Goal: Check status: Check status

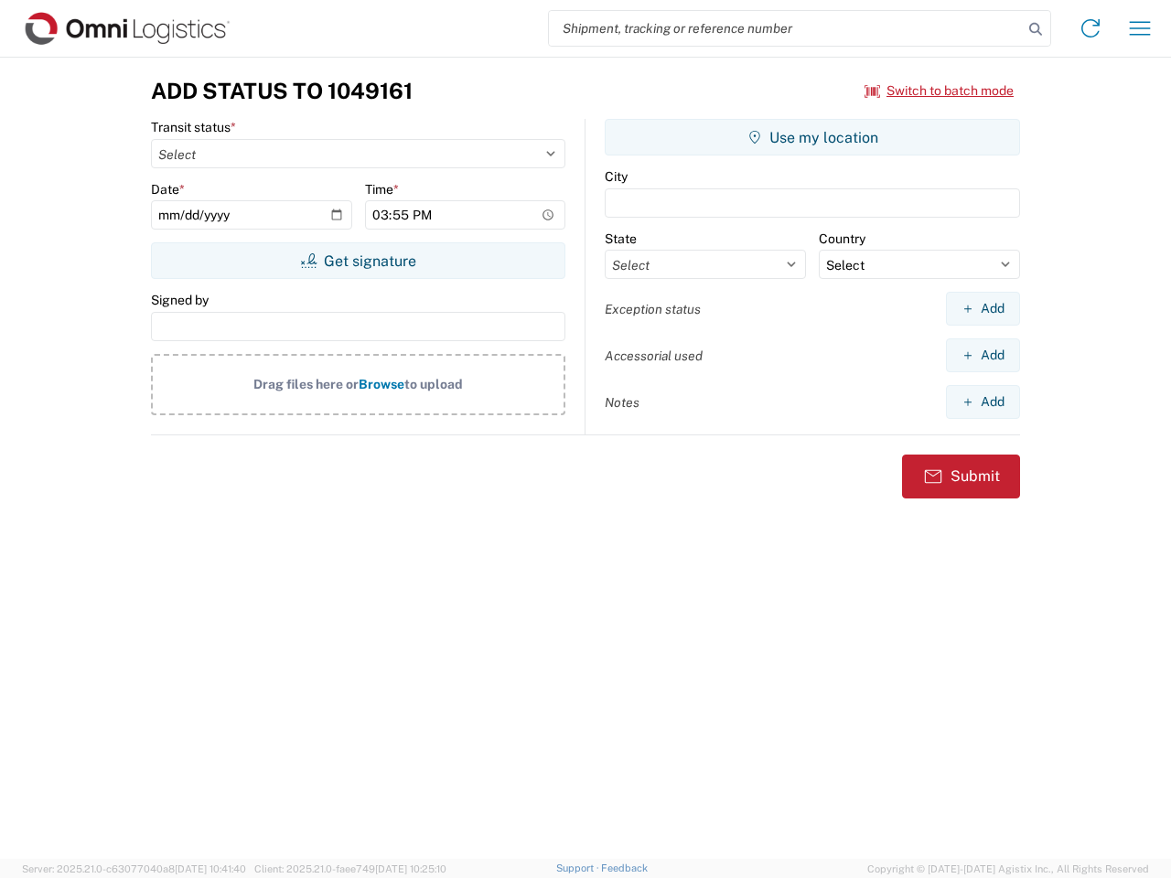
click at [786, 28] on input "search" at bounding box center [786, 28] width 474 height 35
click at [1035, 29] on icon at bounding box center [1035, 29] width 26 height 26
click at [1090, 28] on icon at bounding box center [1090, 28] width 29 height 29
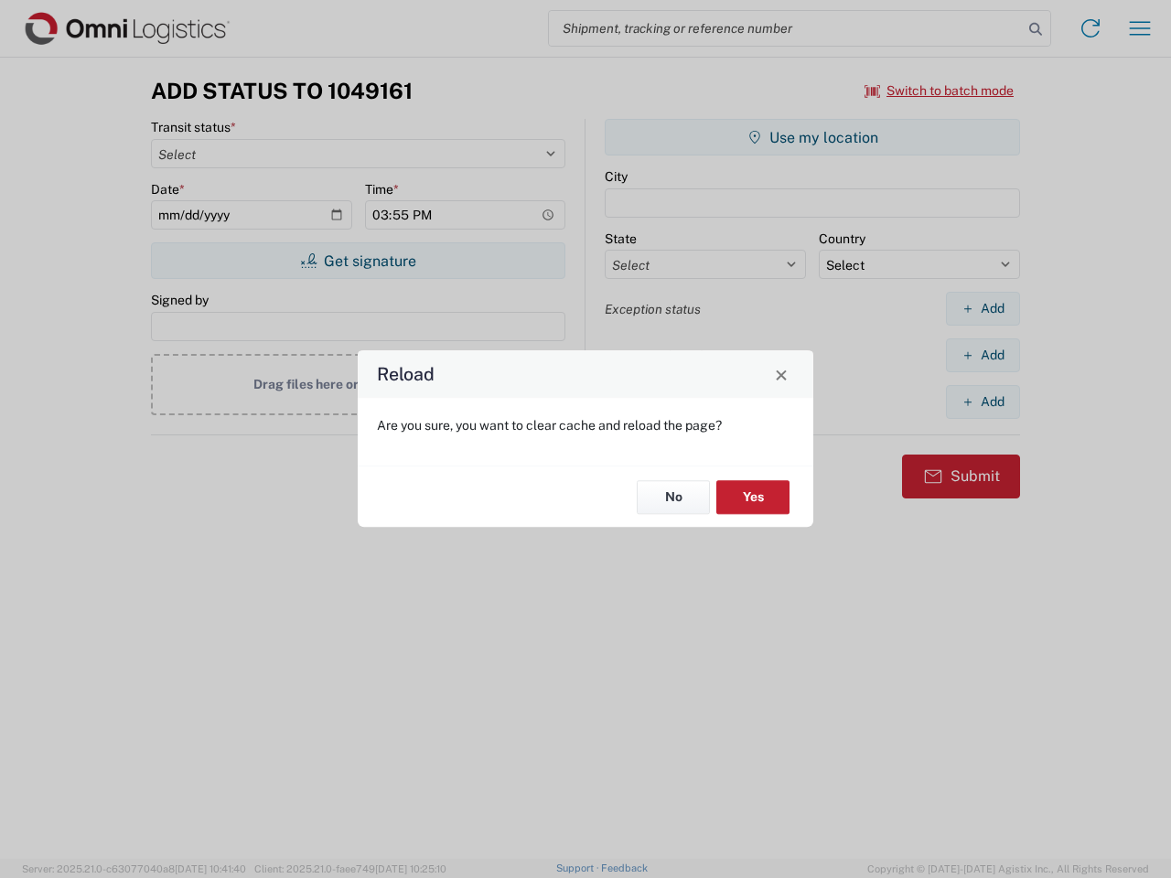
click at [1140, 28] on div "Reload Are you sure, you want to clear cache and reload the page? No Yes" at bounding box center [585, 439] width 1171 height 878
click at [939, 91] on div "Reload Are you sure, you want to clear cache and reload the page? No Yes" at bounding box center [585, 439] width 1171 height 878
click at [358, 261] on div "Reload Are you sure, you want to clear cache and reload the page? No Yes" at bounding box center [585, 439] width 1171 height 878
click at [812, 137] on div "Reload Are you sure, you want to clear cache and reload the page? No Yes" at bounding box center [585, 439] width 1171 height 878
click at [982, 308] on div "Reload Are you sure, you want to clear cache and reload the page? No Yes" at bounding box center [585, 439] width 1171 height 878
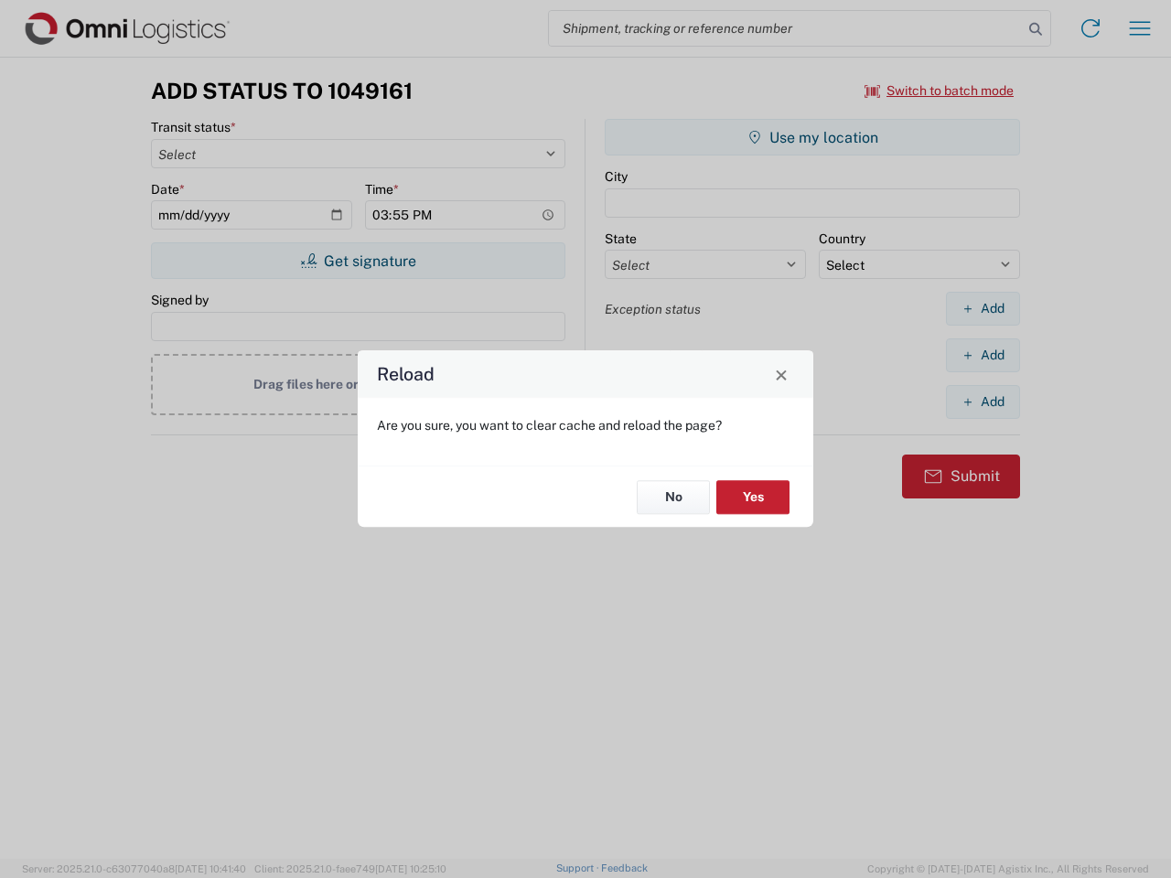
click at [982, 355] on div "Reload Are you sure, you want to clear cache and reload the page? No Yes" at bounding box center [585, 439] width 1171 height 878
click at [982, 401] on div "Reload Are you sure, you want to clear cache and reload the page? No Yes" at bounding box center [585, 439] width 1171 height 878
